Goal: Task Accomplishment & Management: Complete application form

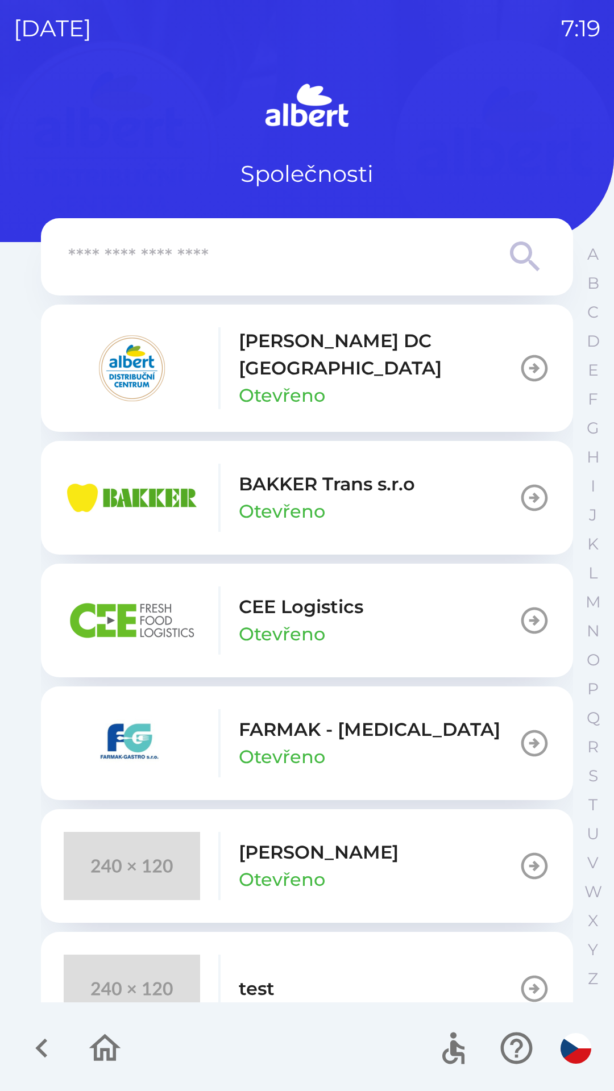
click at [522, 361] on icon "button" at bounding box center [534, 368] width 27 height 27
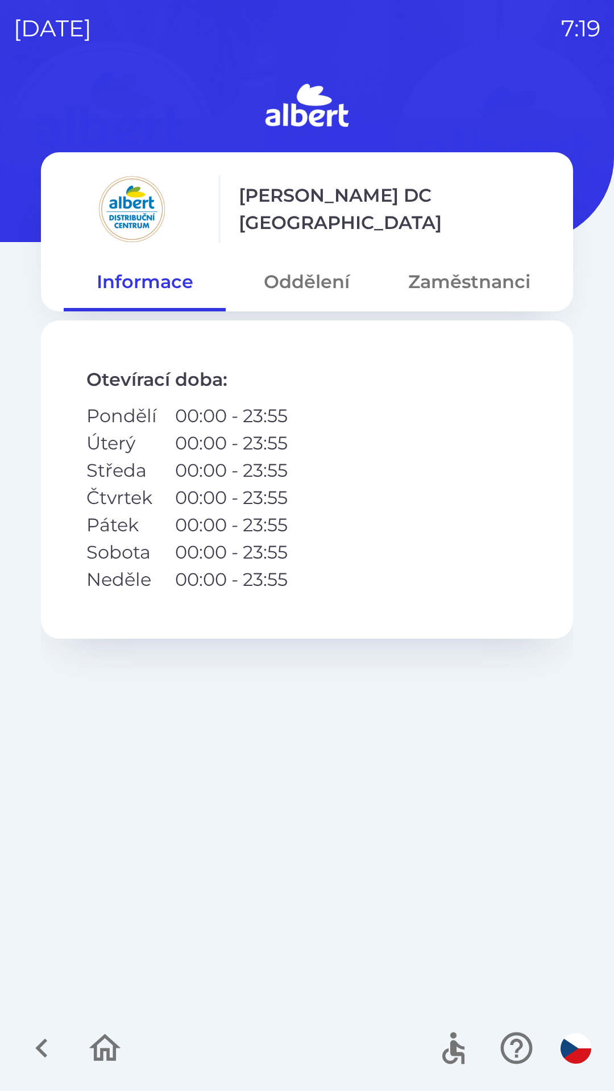
click at [451, 286] on button "Zaměstnanci" at bounding box center [469, 281] width 162 height 41
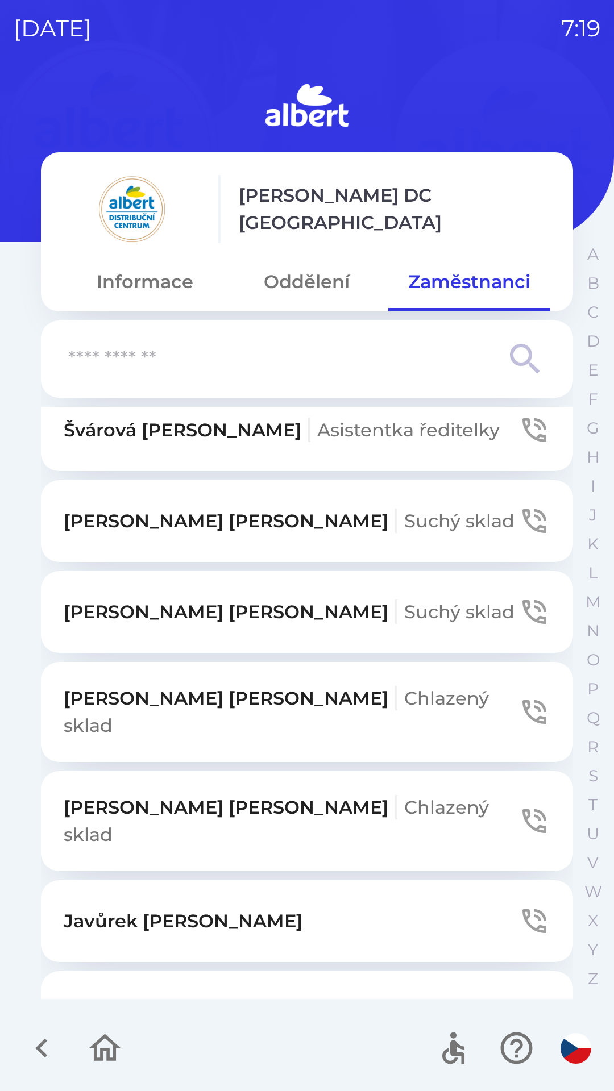
scroll to position [619, 0]
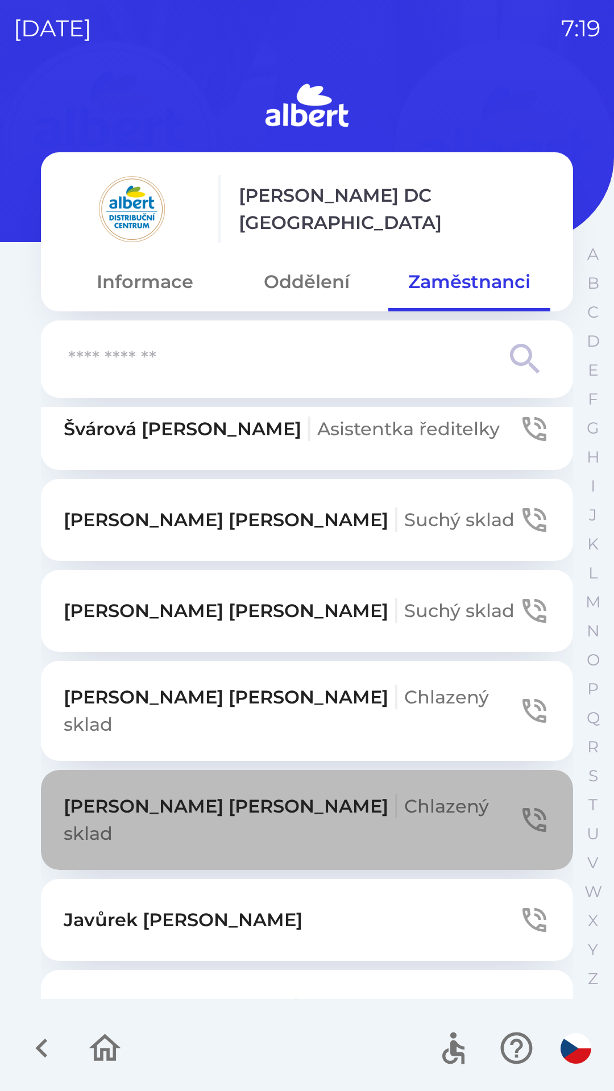
click at [526, 804] on icon "button" at bounding box center [534, 820] width 32 height 32
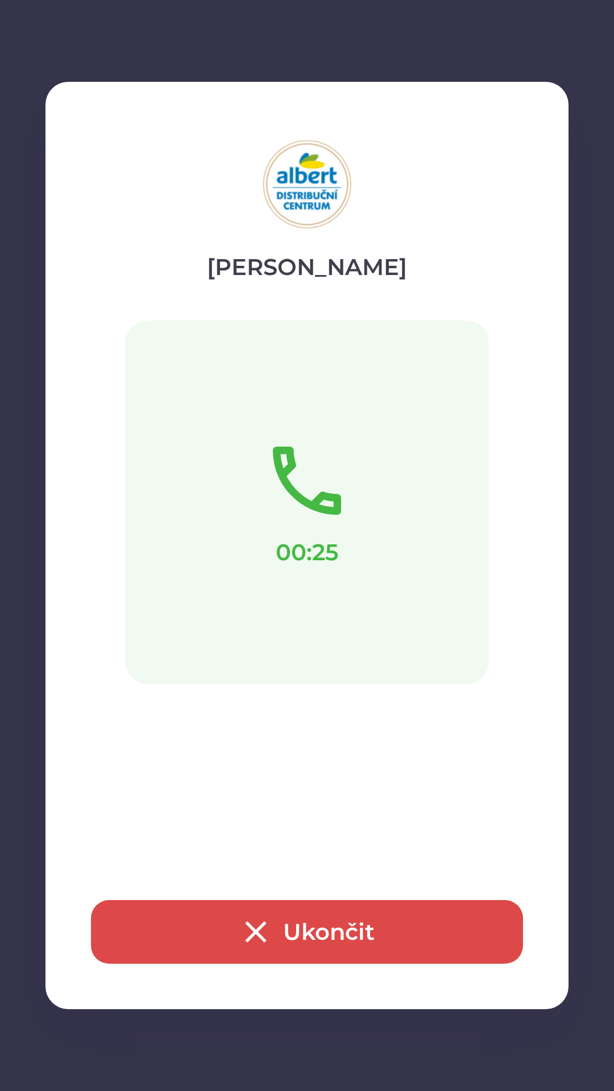
click at [264, 927] on icon "button" at bounding box center [256, 932] width 36 height 36
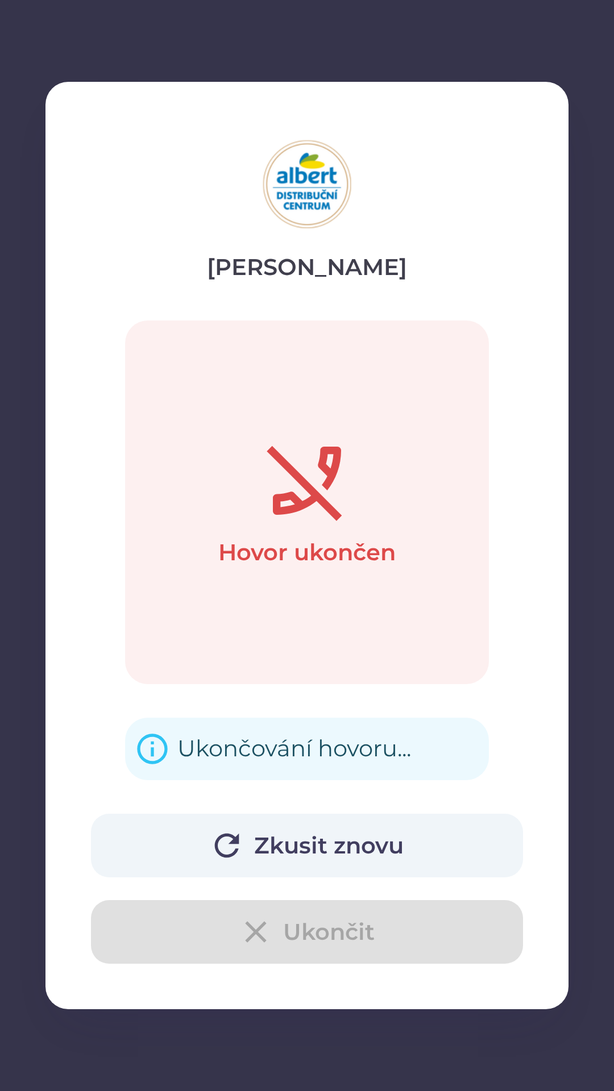
click at [303, 1000] on span "IT oddělení" at bounding box center [354, 1011] width 103 height 22
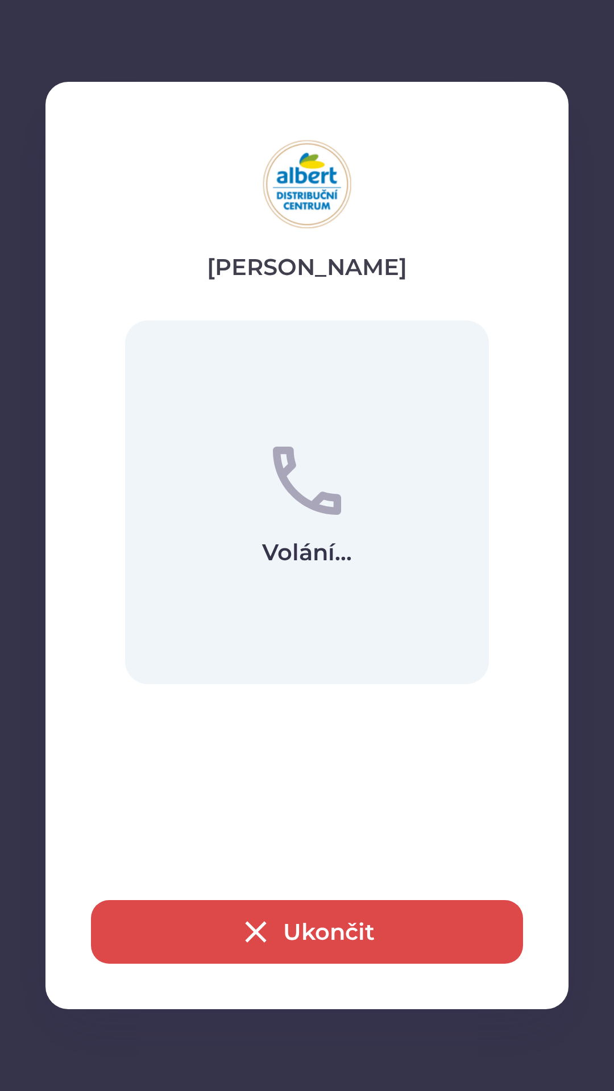
click at [288, 937] on button "Ukončit" at bounding box center [307, 932] width 432 height 64
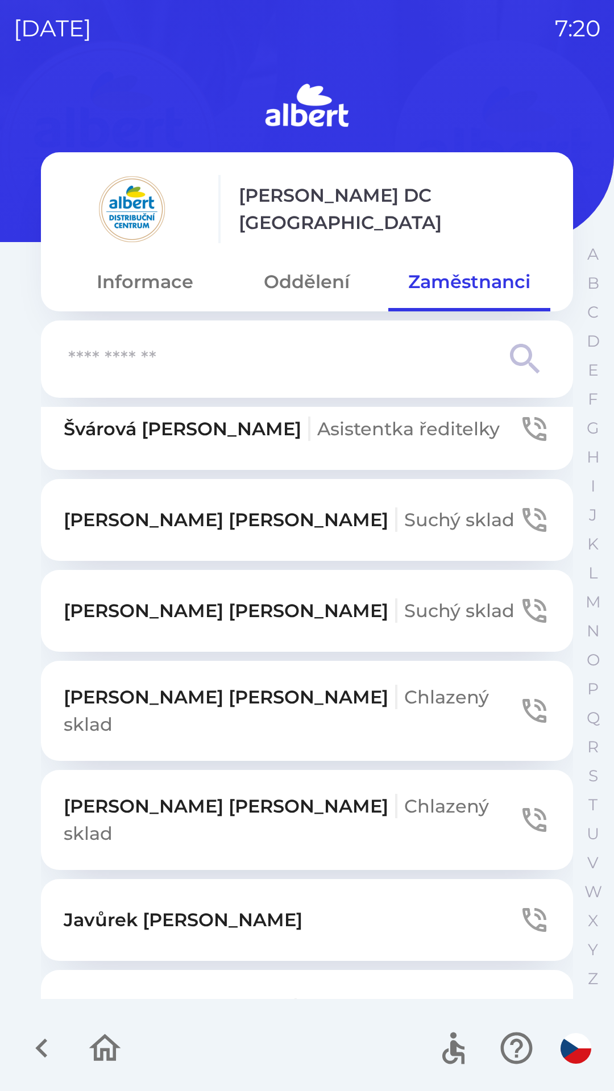
click at [522, 595] on icon "button" at bounding box center [534, 611] width 32 height 32
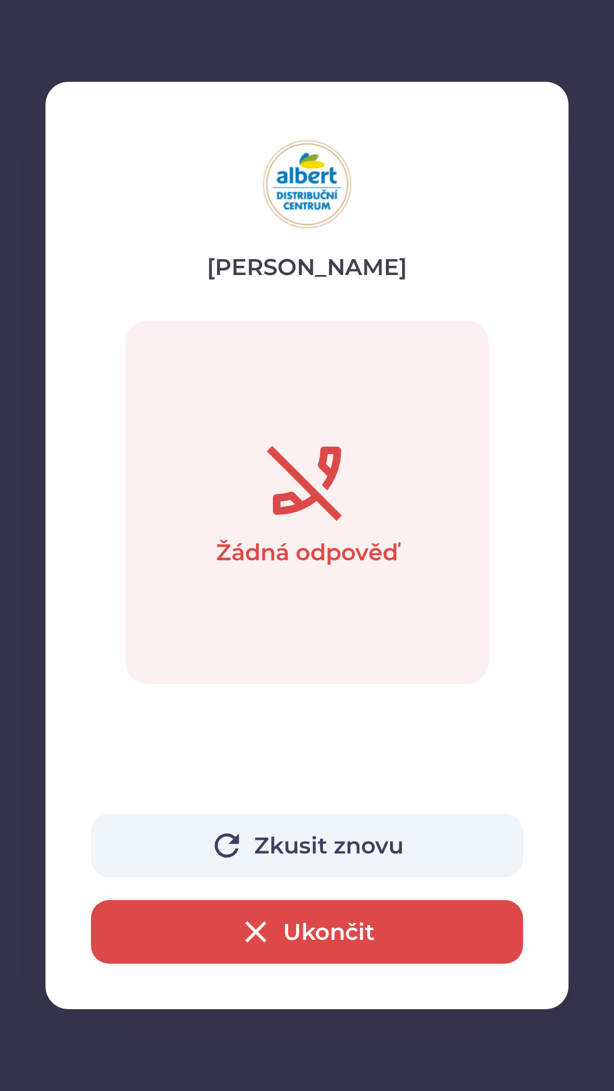
click at [284, 931] on button "Ukončit" at bounding box center [307, 932] width 432 height 64
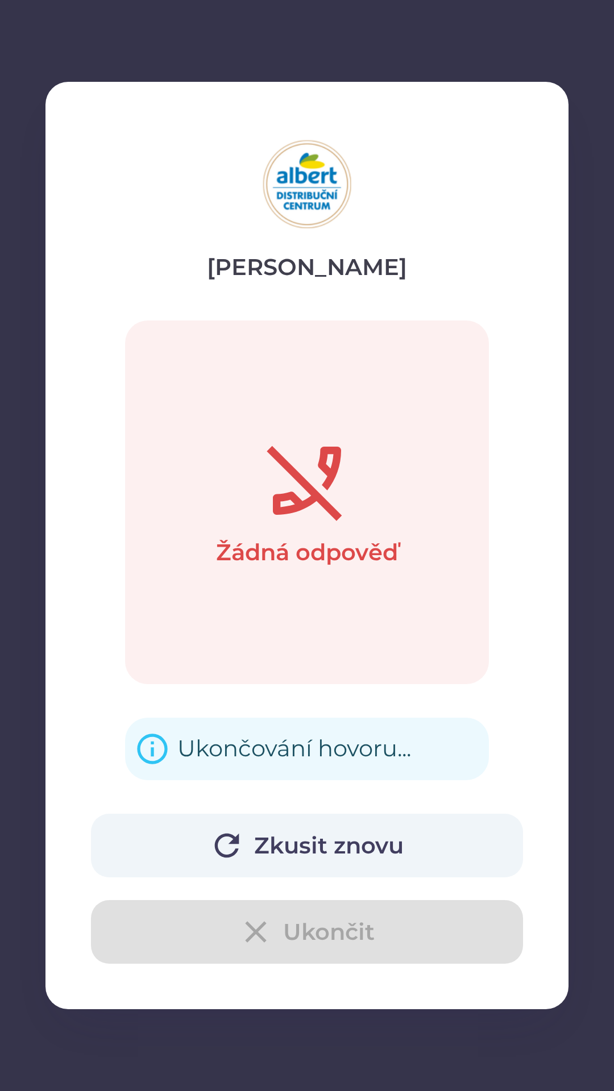
click at [313, 939] on div "Zkusit znovu Ukončit" at bounding box center [307, 889] width 432 height 150
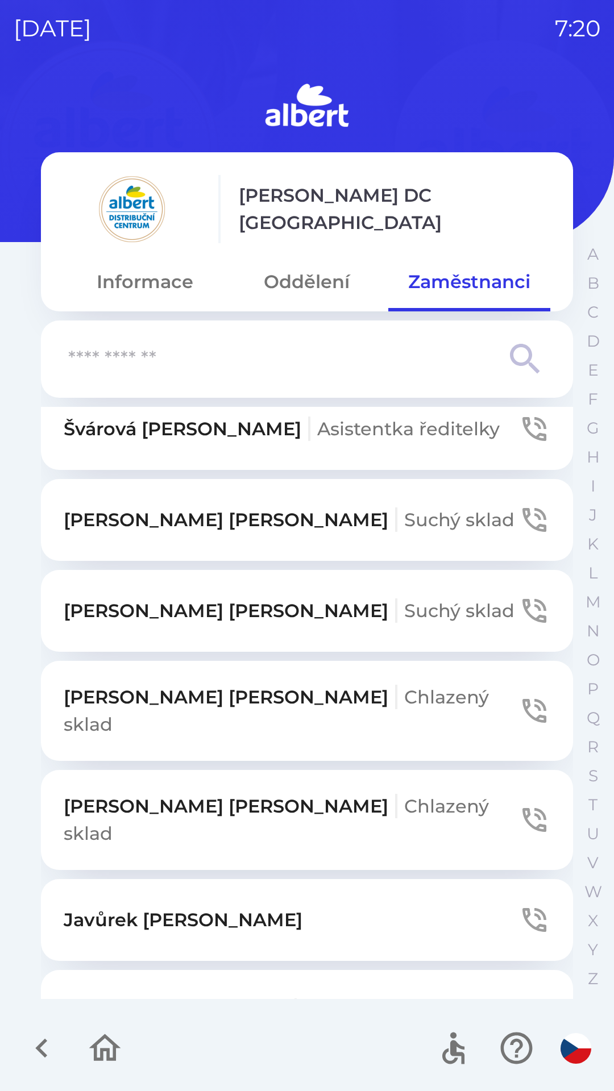
click at [527, 599] on icon "button" at bounding box center [534, 611] width 24 height 24
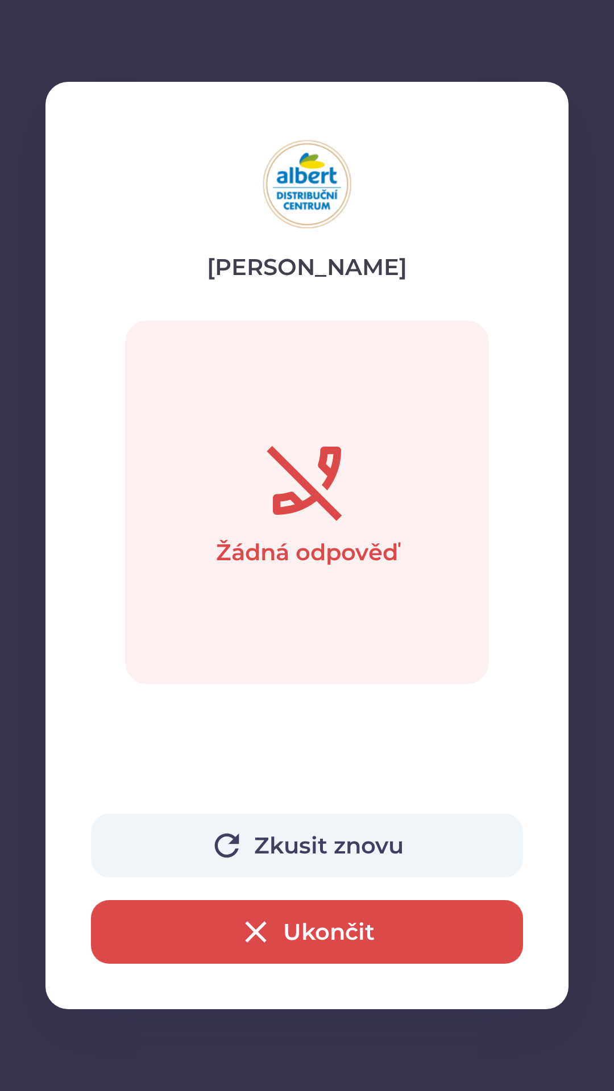
click at [343, 948] on button "Ukončit" at bounding box center [307, 932] width 432 height 64
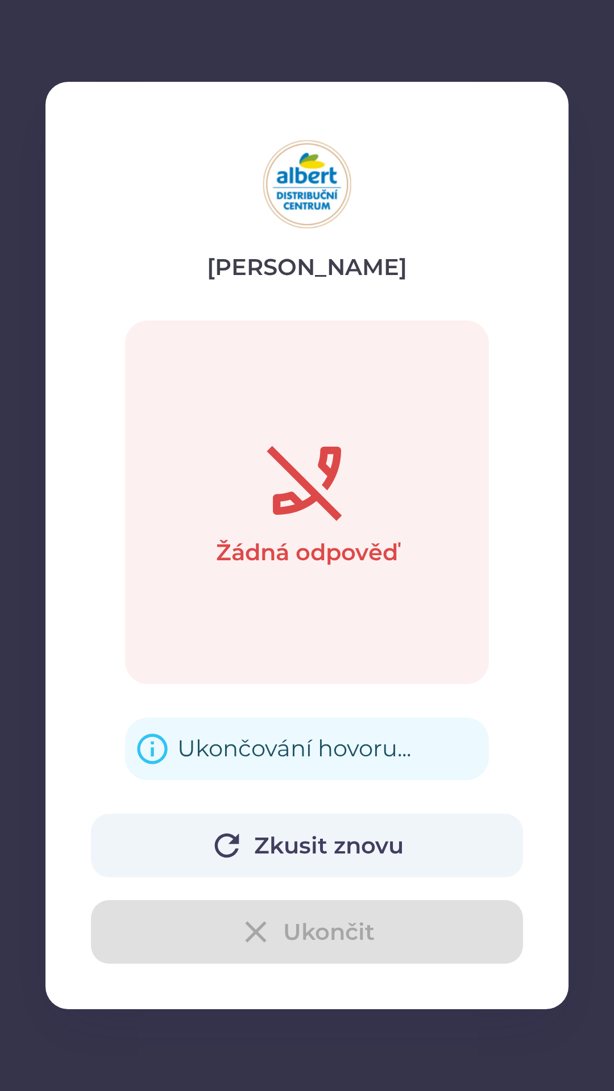
click at [334, 930] on div "Zkusit znovu Ukončit" at bounding box center [307, 889] width 432 height 150
click at [303, 1000] on span "IT oddělení" at bounding box center [354, 1011] width 103 height 22
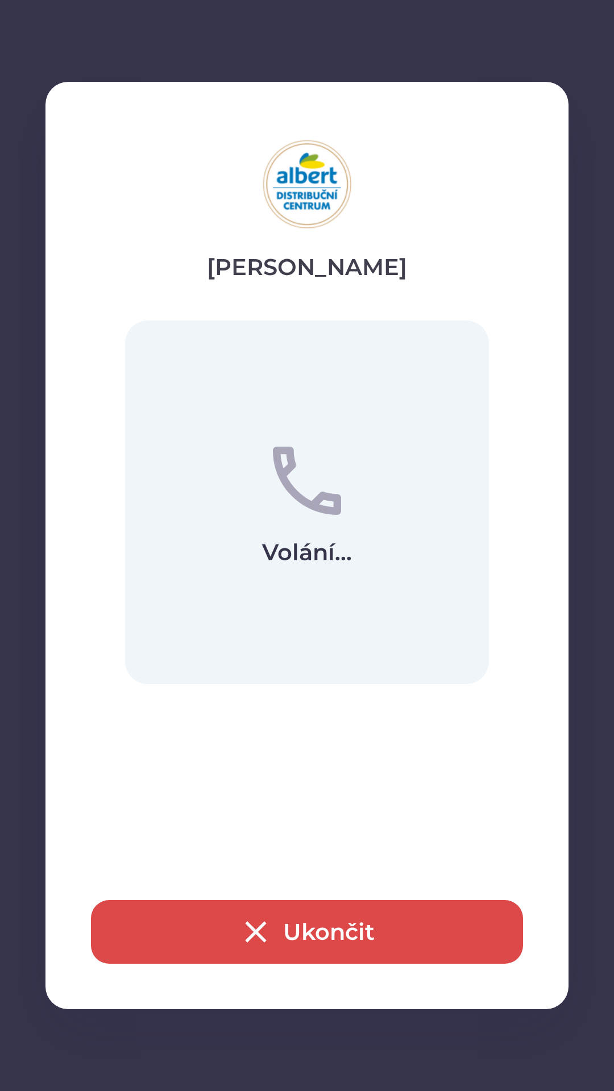
click at [307, 923] on button "Ukončit" at bounding box center [307, 932] width 432 height 64
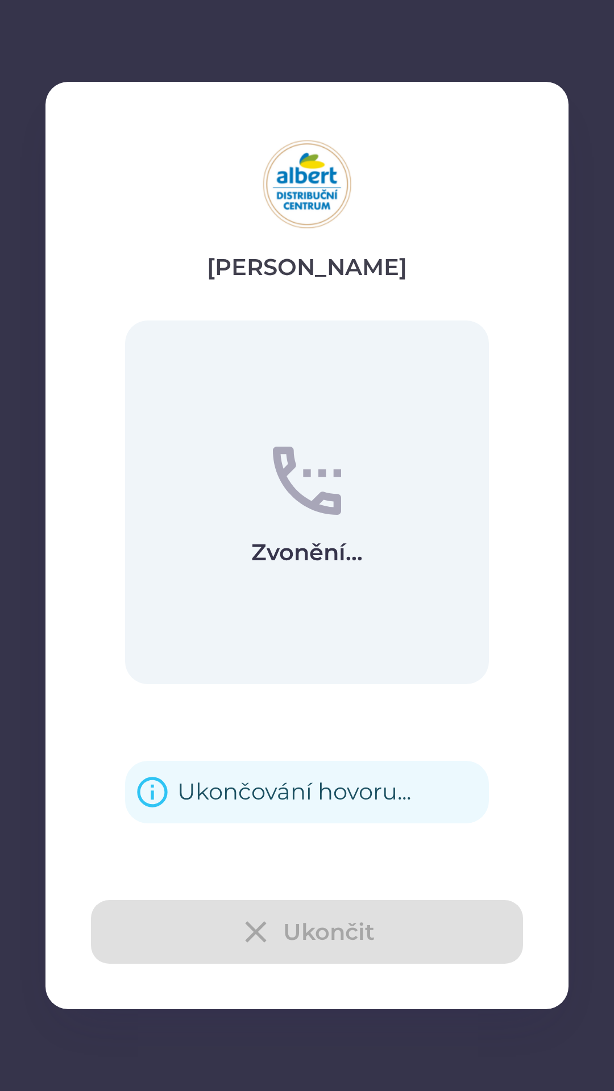
click at [273, 927] on div "Ukončit" at bounding box center [307, 932] width 432 height 64
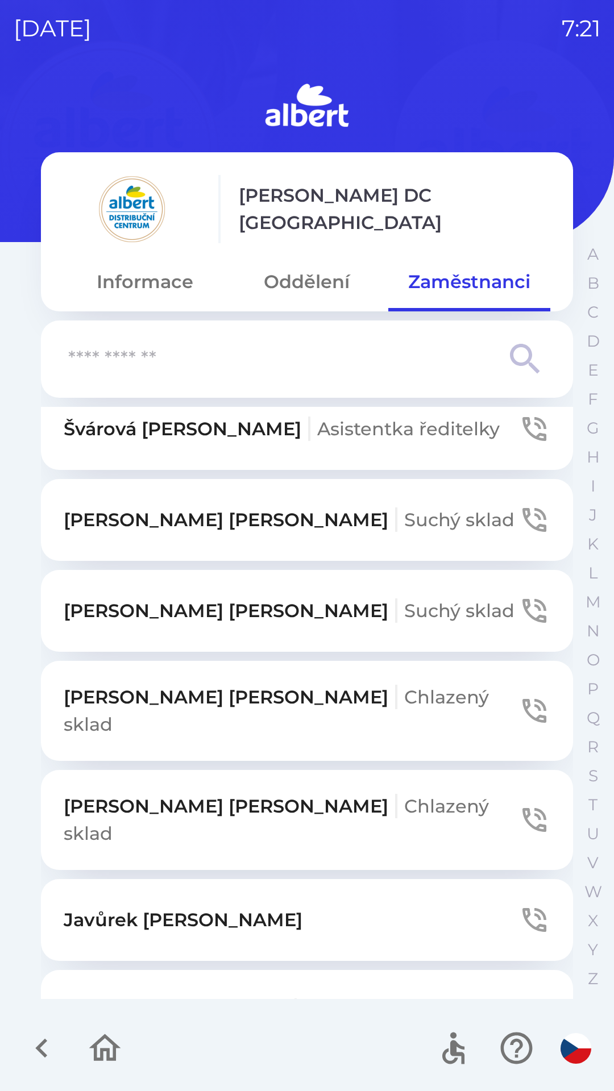
click at [264, 997] on p "[PERSON_NAME] IT oddělení" at bounding box center [235, 1010] width 343 height 27
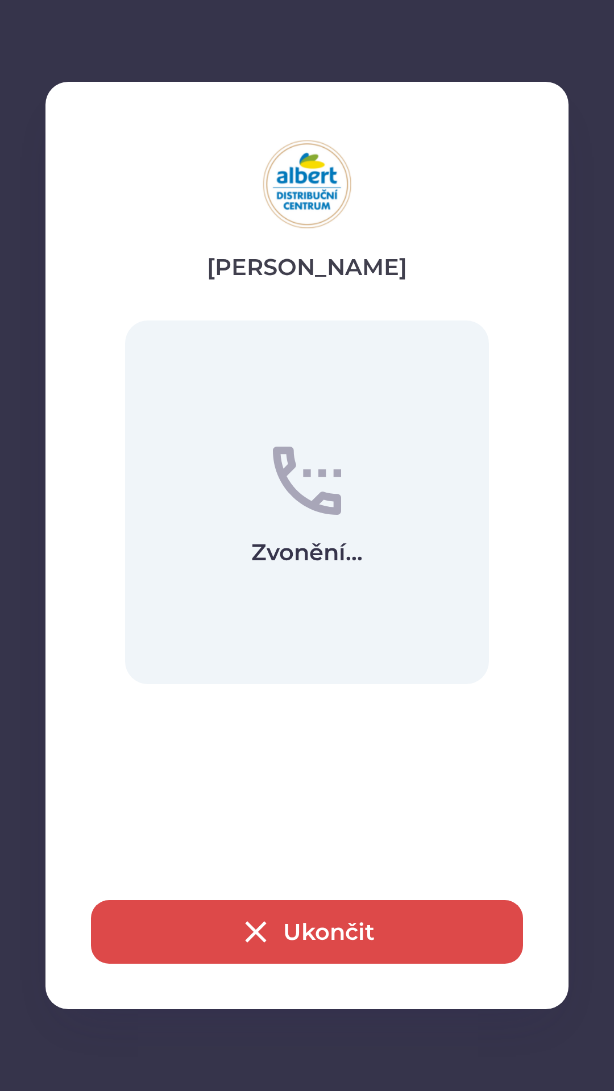
click at [244, 937] on icon "button" at bounding box center [256, 932] width 36 height 36
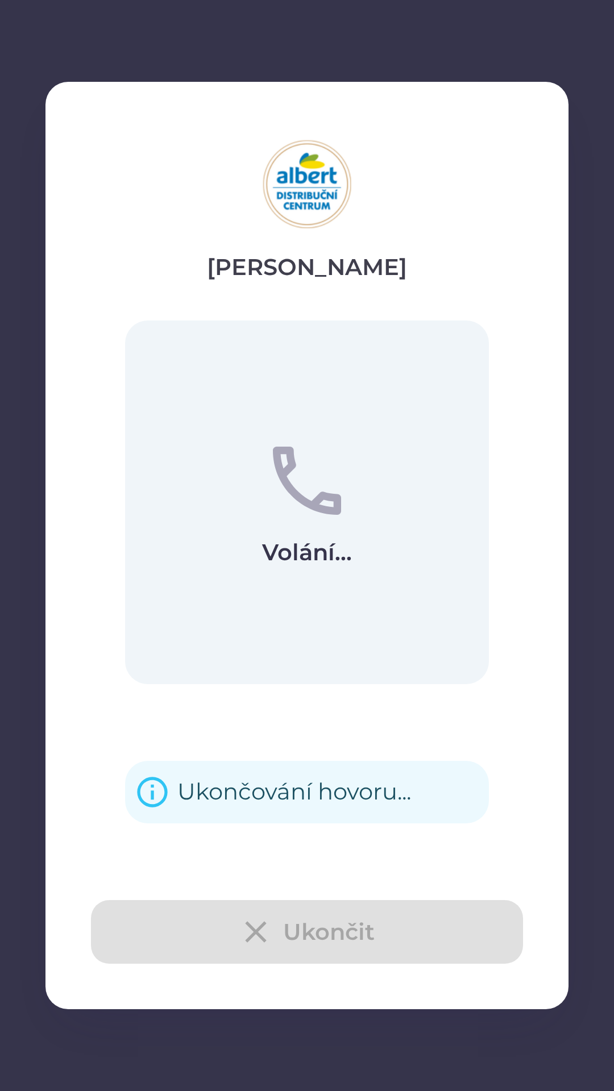
click at [267, 930] on div "Ukončit" at bounding box center [307, 932] width 432 height 64
click at [255, 926] on div "Ukončit" at bounding box center [307, 932] width 432 height 64
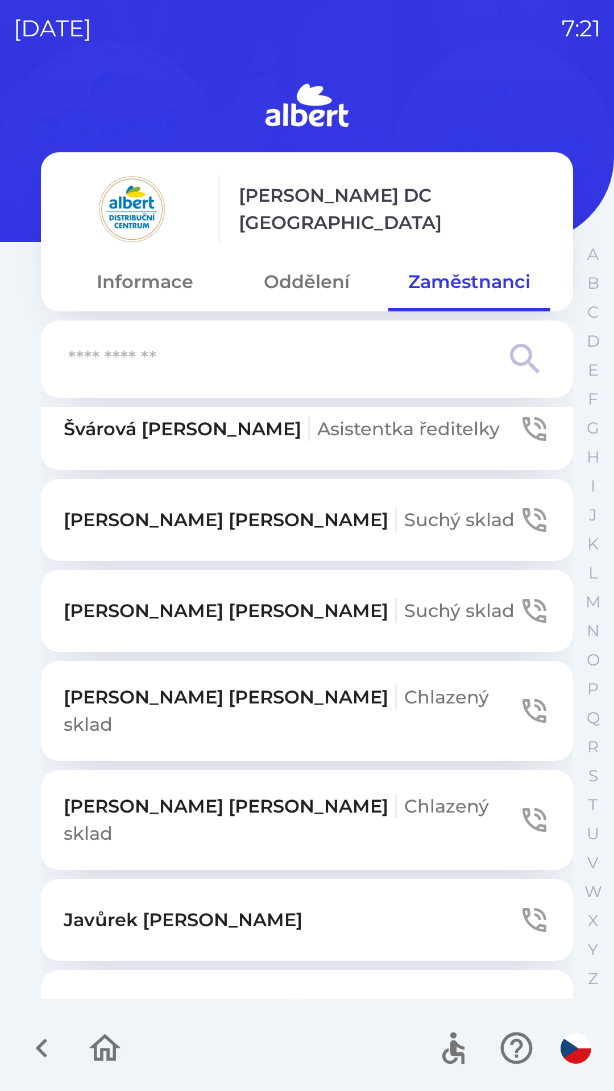
click at [303, 1000] on span "IT oddělení" at bounding box center [354, 1011] width 103 height 22
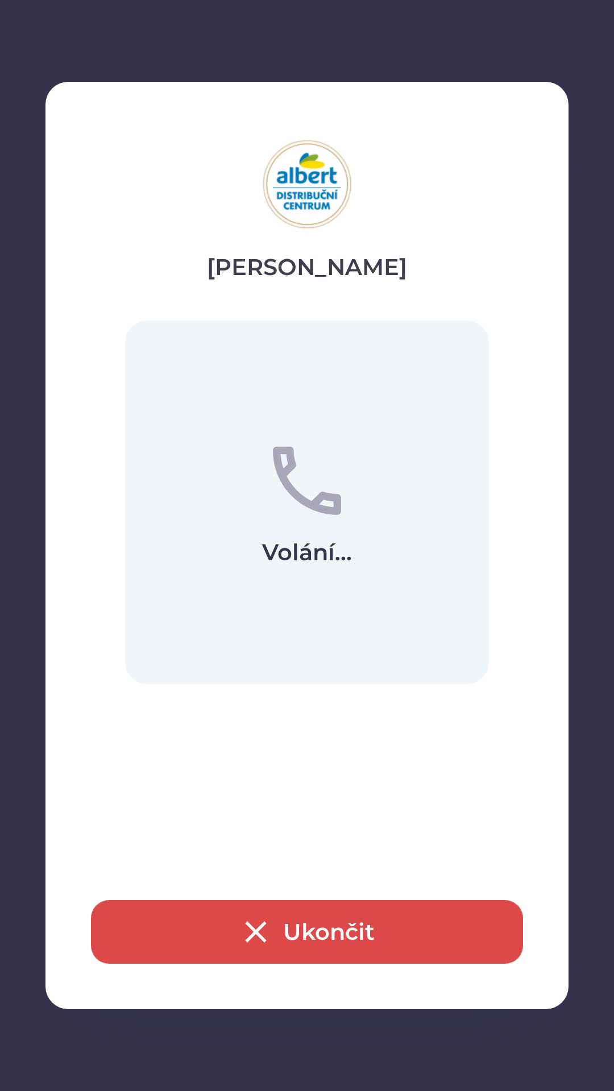
click at [265, 937] on icon "button" at bounding box center [256, 932] width 36 height 36
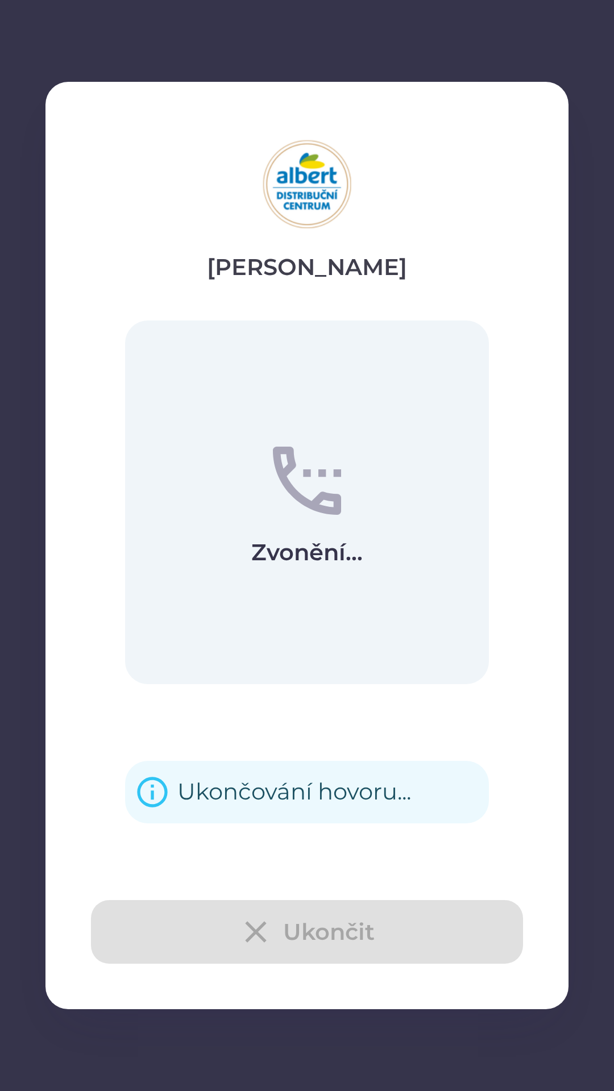
click at [276, 918] on div "Ukončit" at bounding box center [307, 932] width 432 height 64
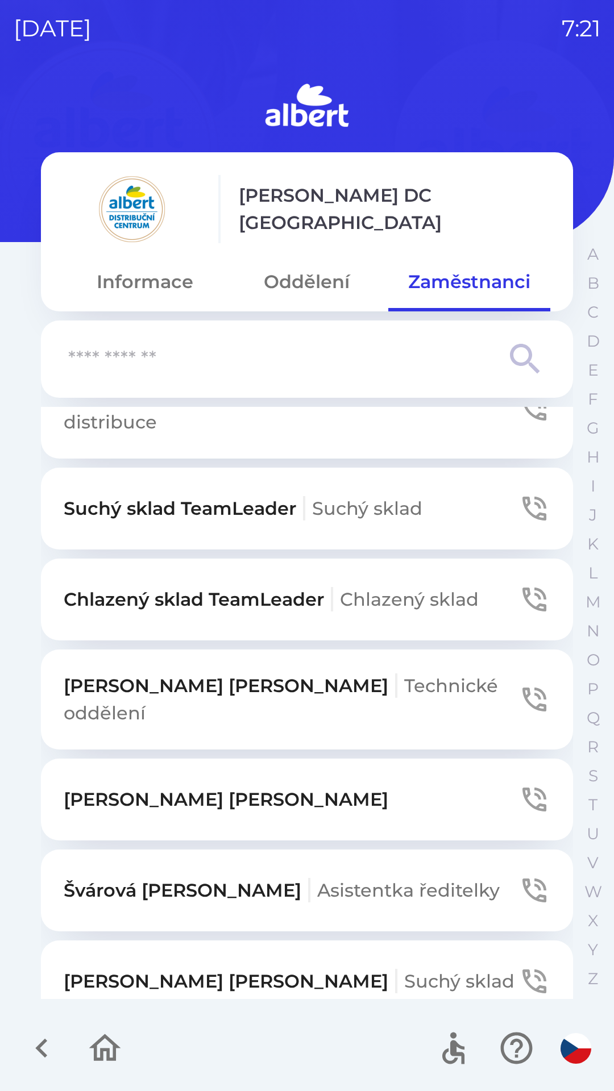
scroll to position [157, 0]
click at [518, 493] on icon "button" at bounding box center [534, 509] width 32 height 32
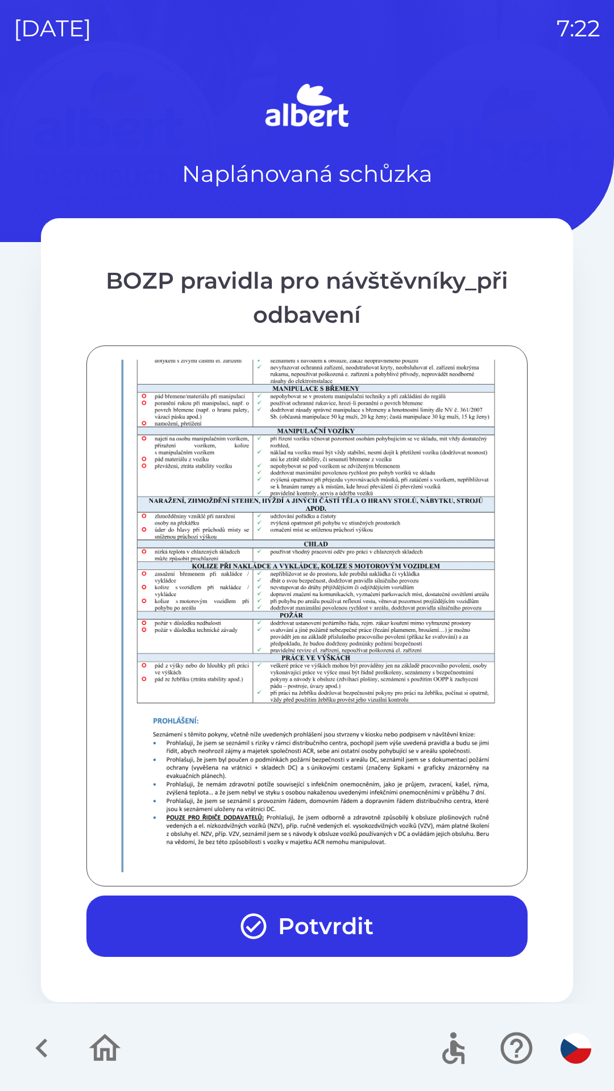
scroll to position [798, 0]
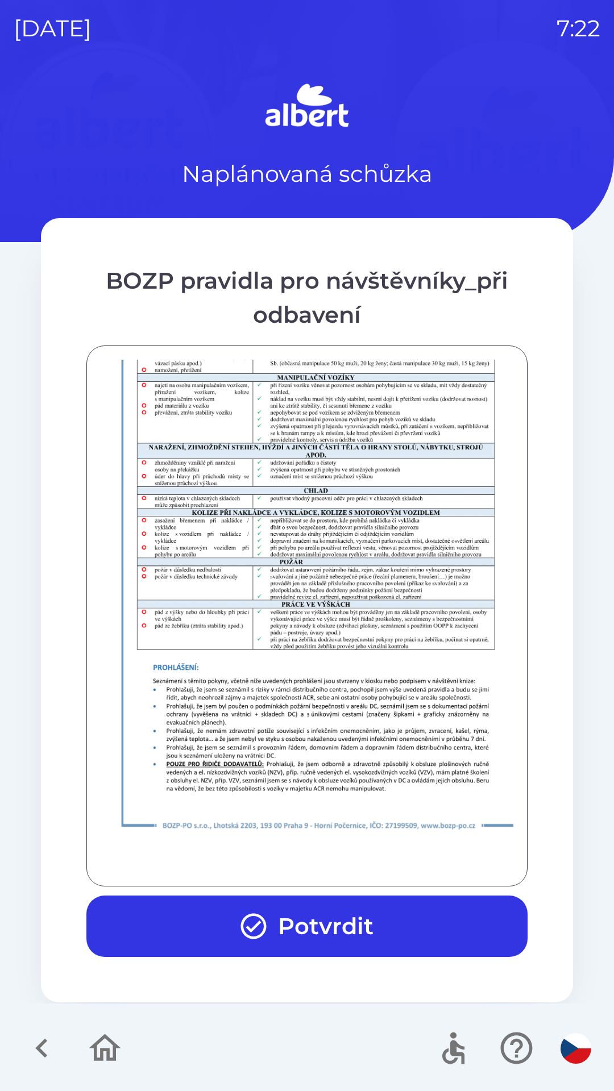
click at [309, 918] on button "Potvrdit" at bounding box center [306, 926] width 441 height 61
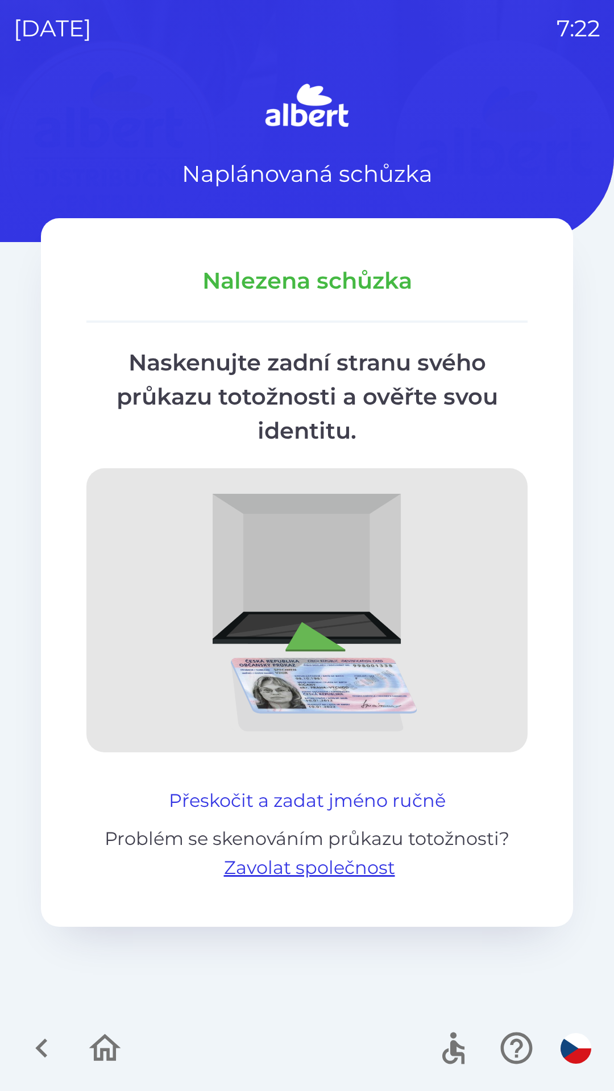
click at [335, 798] on button "Přeskočit a zadat jméno ručně" at bounding box center [307, 800] width 286 height 27
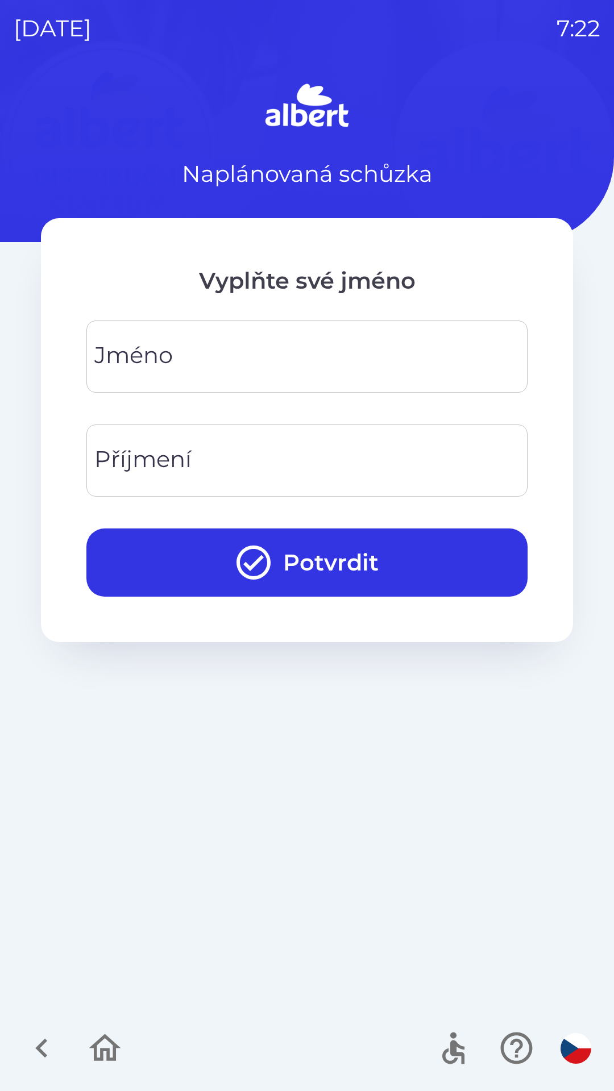
click at [291, 362] on input "Jméno" at bounding box center [307, 356] width 414 height 45
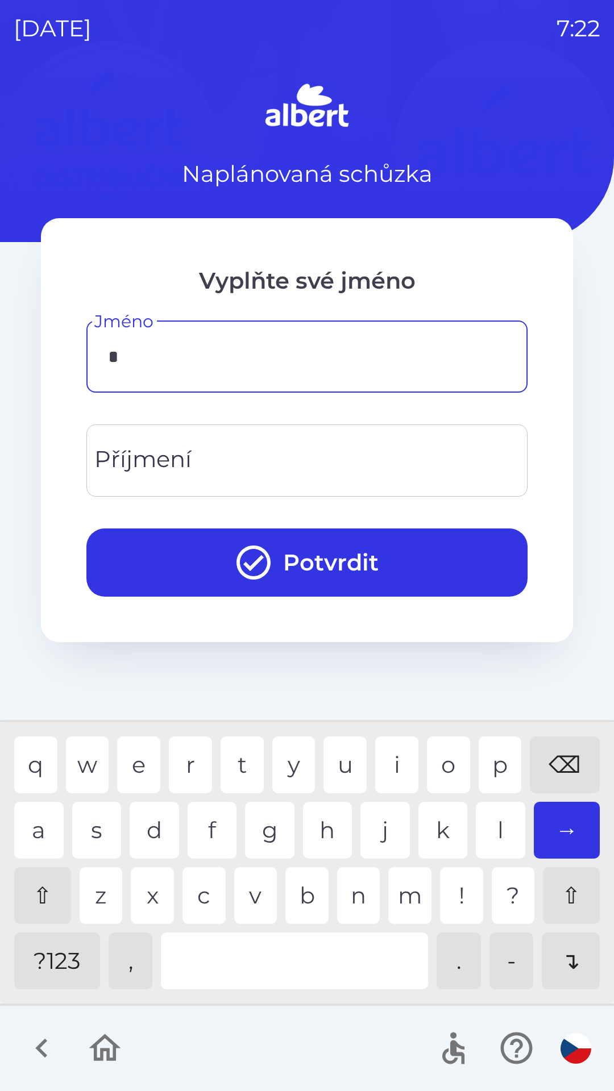
click at [92, 893] on div "z" at bounding box center [101, 895] width 43 height 57
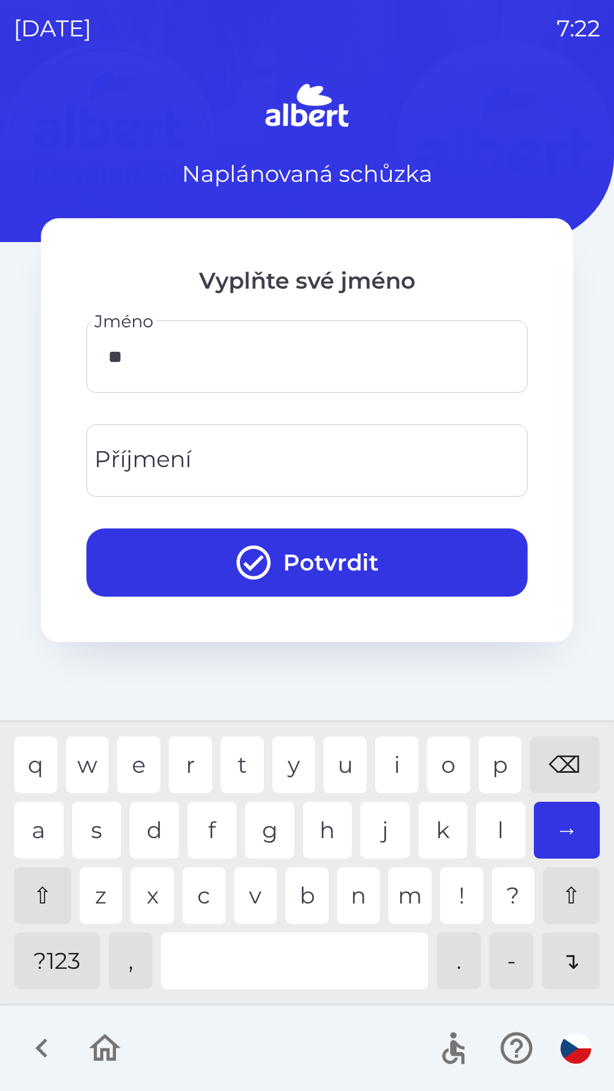
click at [337, 751] on div "u" at bounding box center [344, 764] width 43 height 57
click at [353, 894] on div "n" at bounding box center [358, 895] width 43 height 57
type input "******"
click at [36, 823] on div "a" at bounding box center [38, 830] width 49 height 57
click at [253, 451] on input "Příjmení" at bounding box center [307, 460] width 414 height 45
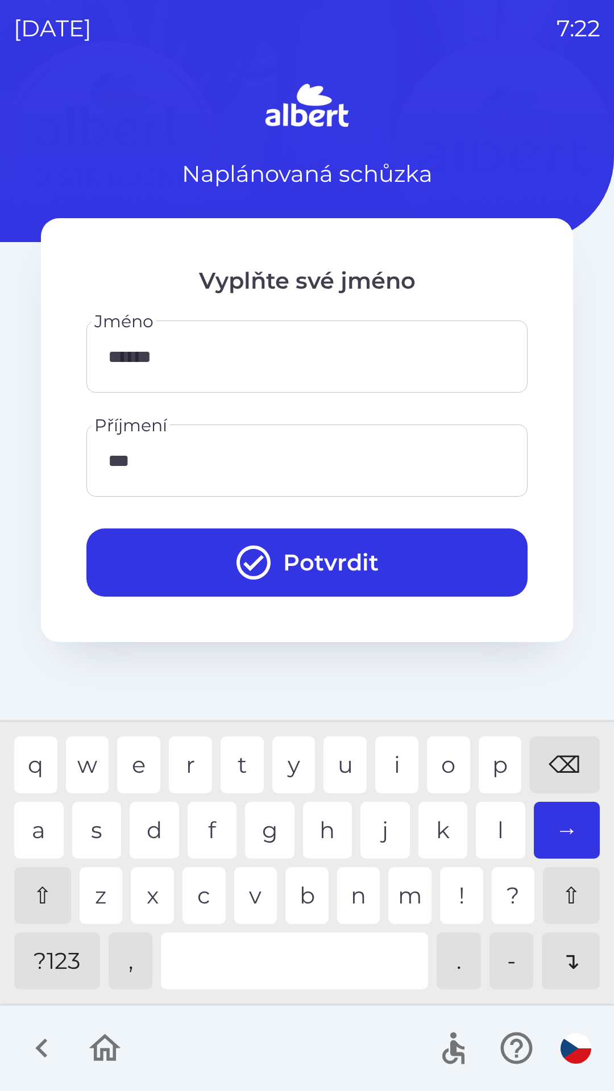
click at [381, 746] on div "i" at bounding box center [396, 764] width 43 height 57
click at [35, 822] on div "a" at bounding box center [38, 830] width 49 height 57
click at [435, 831] on div "k" at bounding box center [442, 830] width 49 height 57
click at [440, 753] on div "o" at bounding box center [448, 764] width 43 height 57
click at [252, 903] on div "v" at bounding box center [255, 895] width 43 height 57
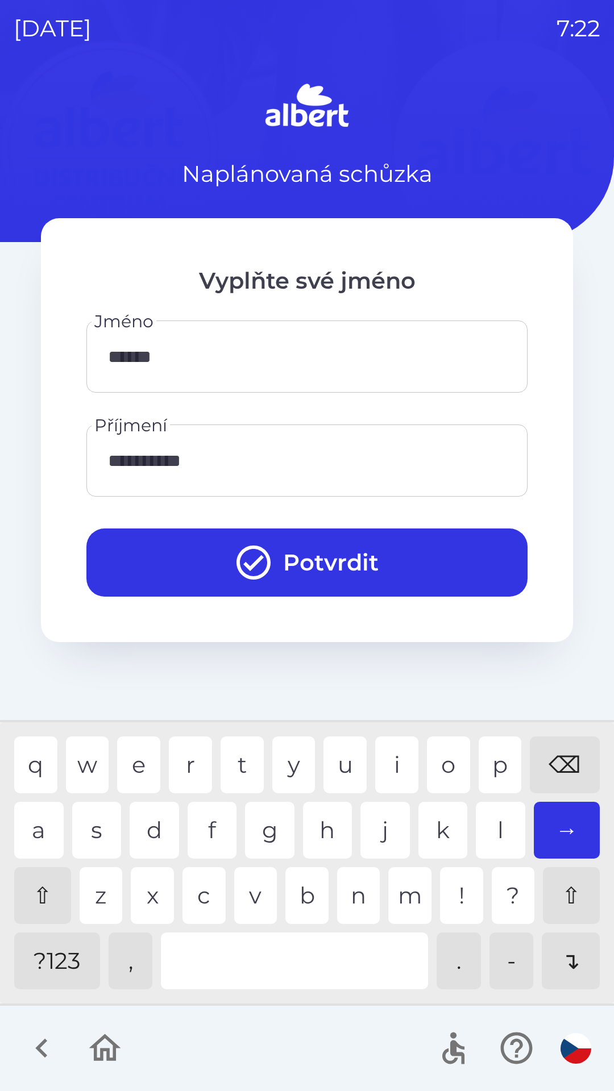
type input "**********"
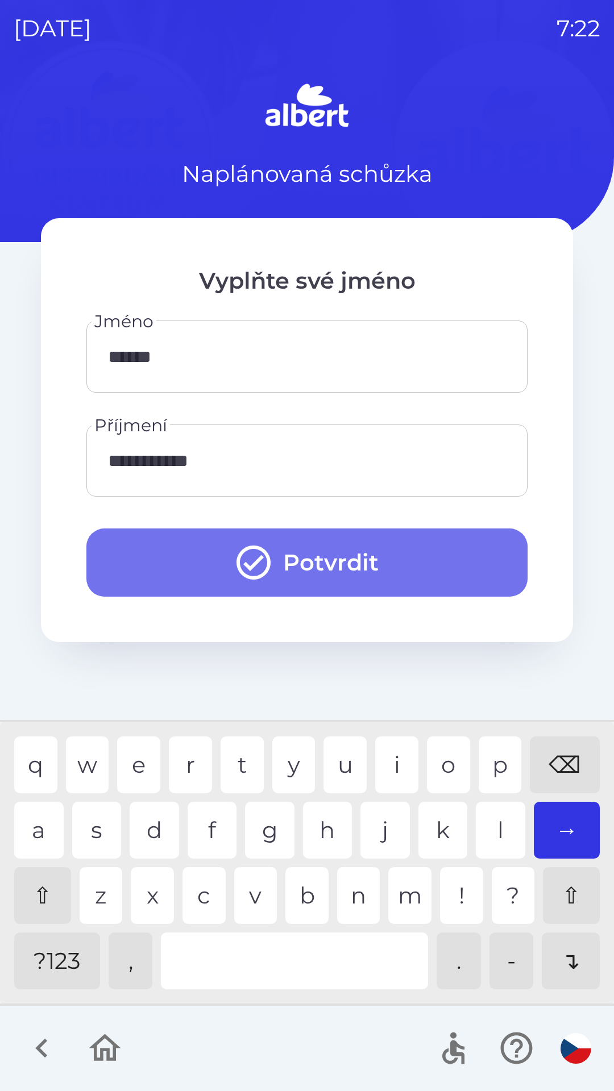
click at [313, 546] on button "Potvrdit" at bounding box center [306, 562] width 441 height 68
